Goal: Information Seeking & Learning: Learn about a topic

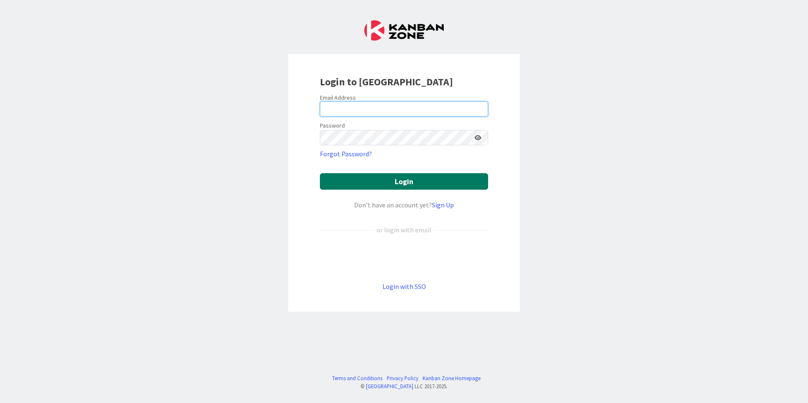
type input "[EMAIL_ADDRESS][DOMAIN_NAME]"
click at [407, 183] on button "Login" at bounding box center [404, 181] width 168 height 16
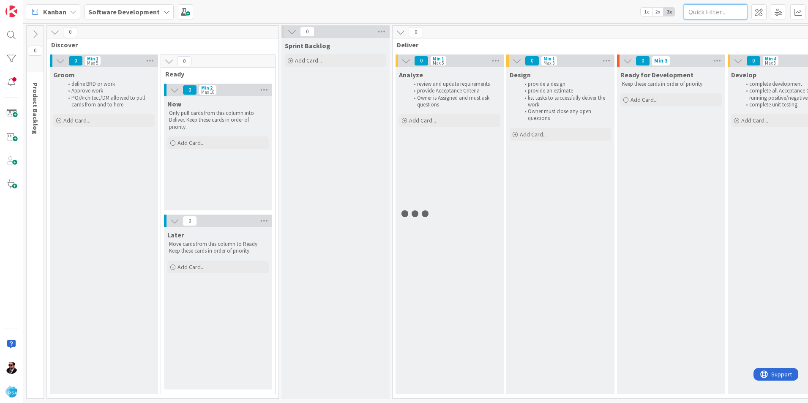
click at [717, 8] on input "text" at bounding box center [715, 11] width 63 height 15
type input "7240"
click at [34, 32] on icon at bounding box center [34, 34] width 9 height 9
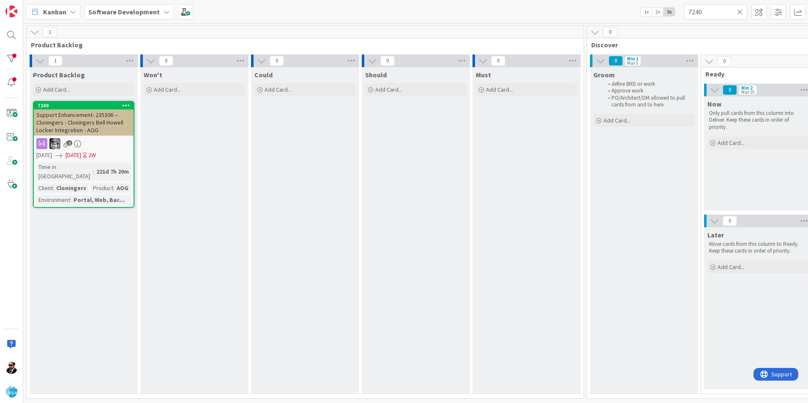
click at [72, 119] on span "Support Enhancement- 235306 -- Cloningers - Cloningers Bell Howell Locker Integ…" at bounding box center [79, 122] width 87 height 23
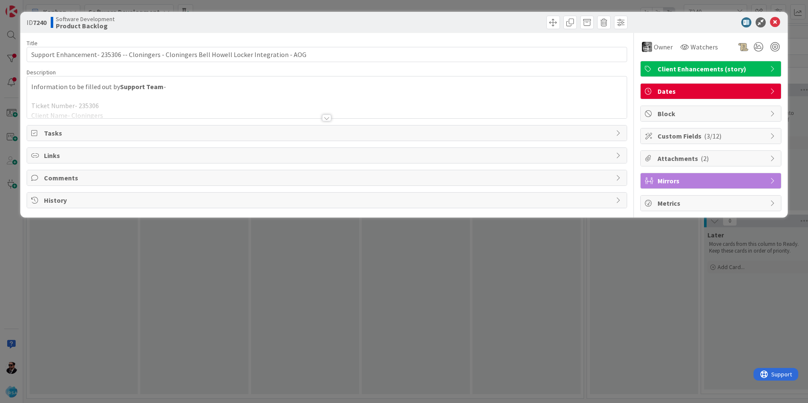
click at [325, 115] on div at bounding box center [326, 118] width 9 height 7
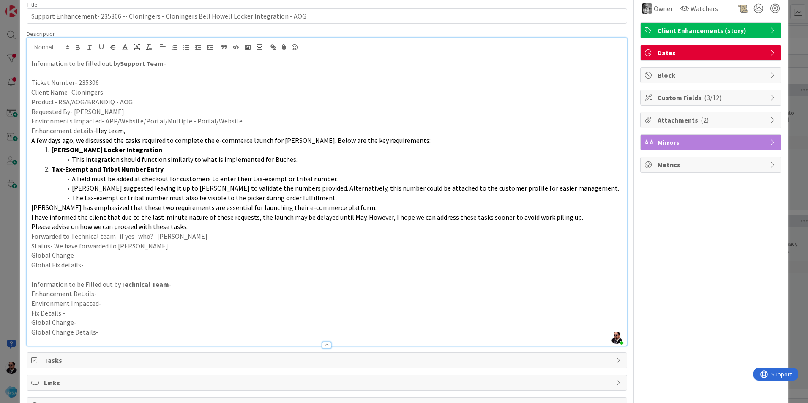
scroll to position [89, 0]
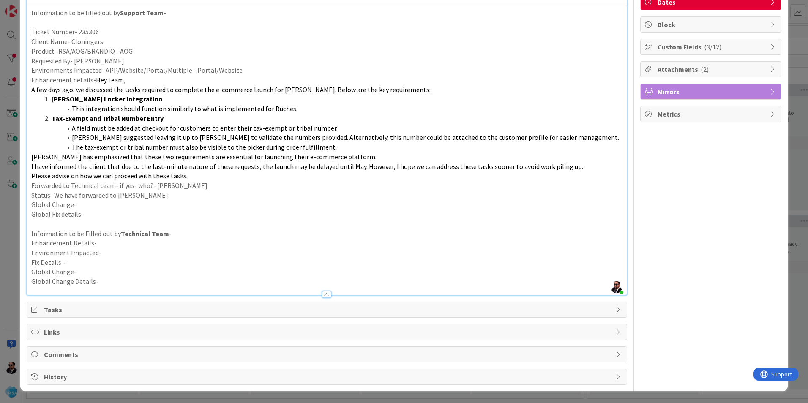
click at [713, 73] on span "Attachments ( 2 )" at bounding box center [712, 69] width 108 height 10
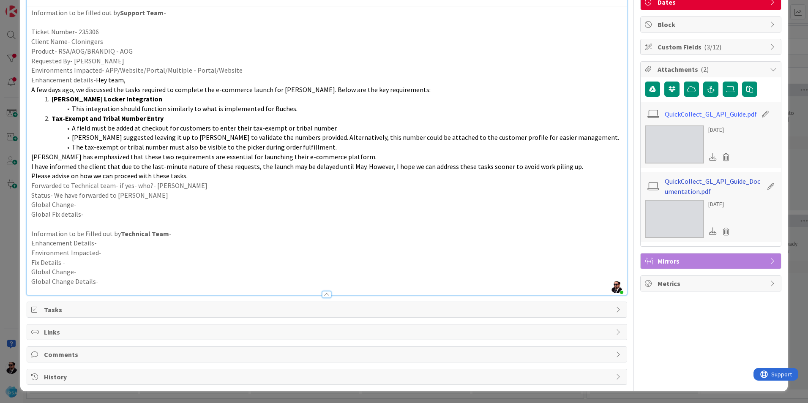
click at [710, 184] on link "QuickCollect_GL_API_Guide_Documentation.pdf" at bounding box center [714, 186] width 98 height 20
click at [711, 116] on link "QuickCollect_GL_API_Guide.pdf" at bounding box center [711, 114] width 92 height 10
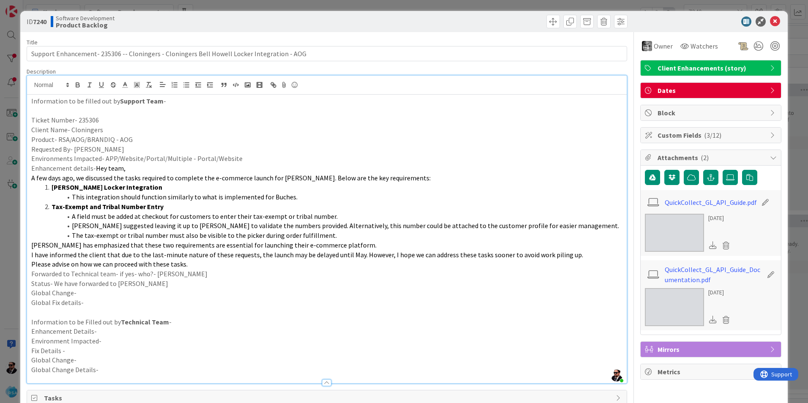
scroll to position [0, 0]
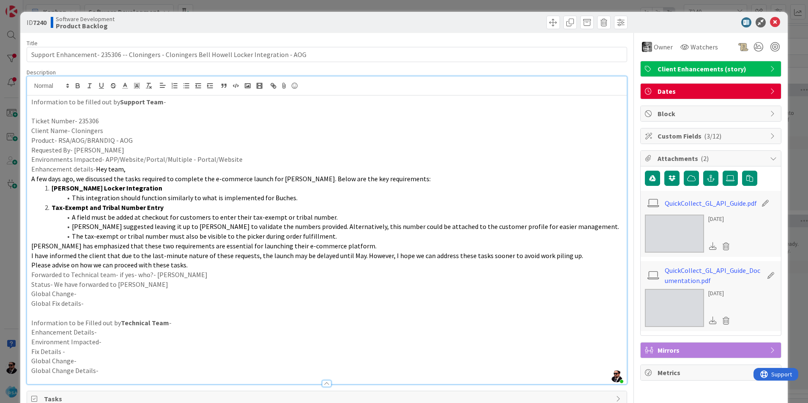
click at [470, 27] on div at bounding box center [478, 23] width 298 height 14
drag, startPoint x: 768, startPoint y: 21, endPoint x: 688, endPoint y: 72, distance: 95.2
click at [770, 21] on icon at bounding box center [775, 22] width 10 height 10
